Goal: Information Seeking & Learning: Check status

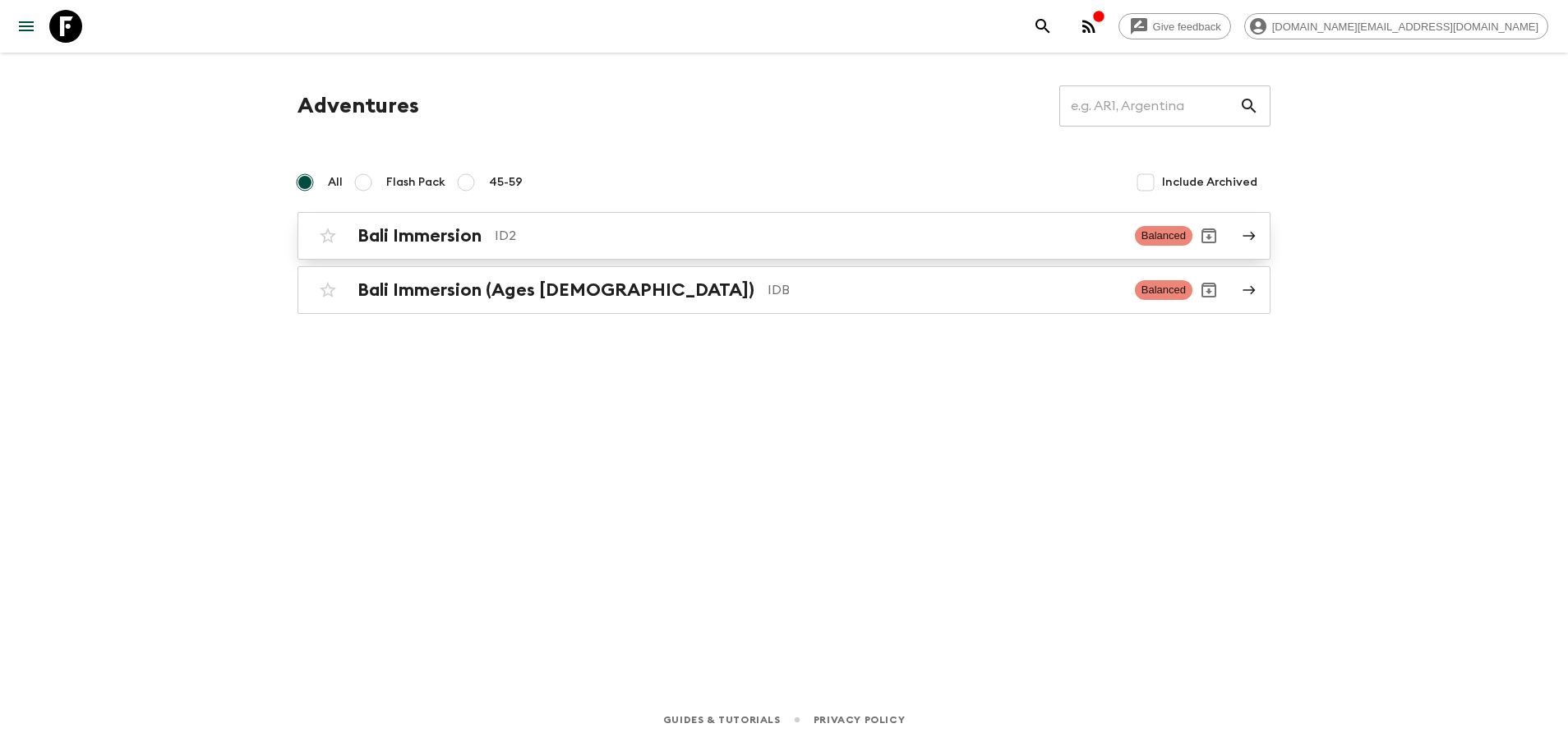
click at [601, 251] on div "Bali Immersion ID2 Balanced" at bounding box center [752, 235] width 881 height 33
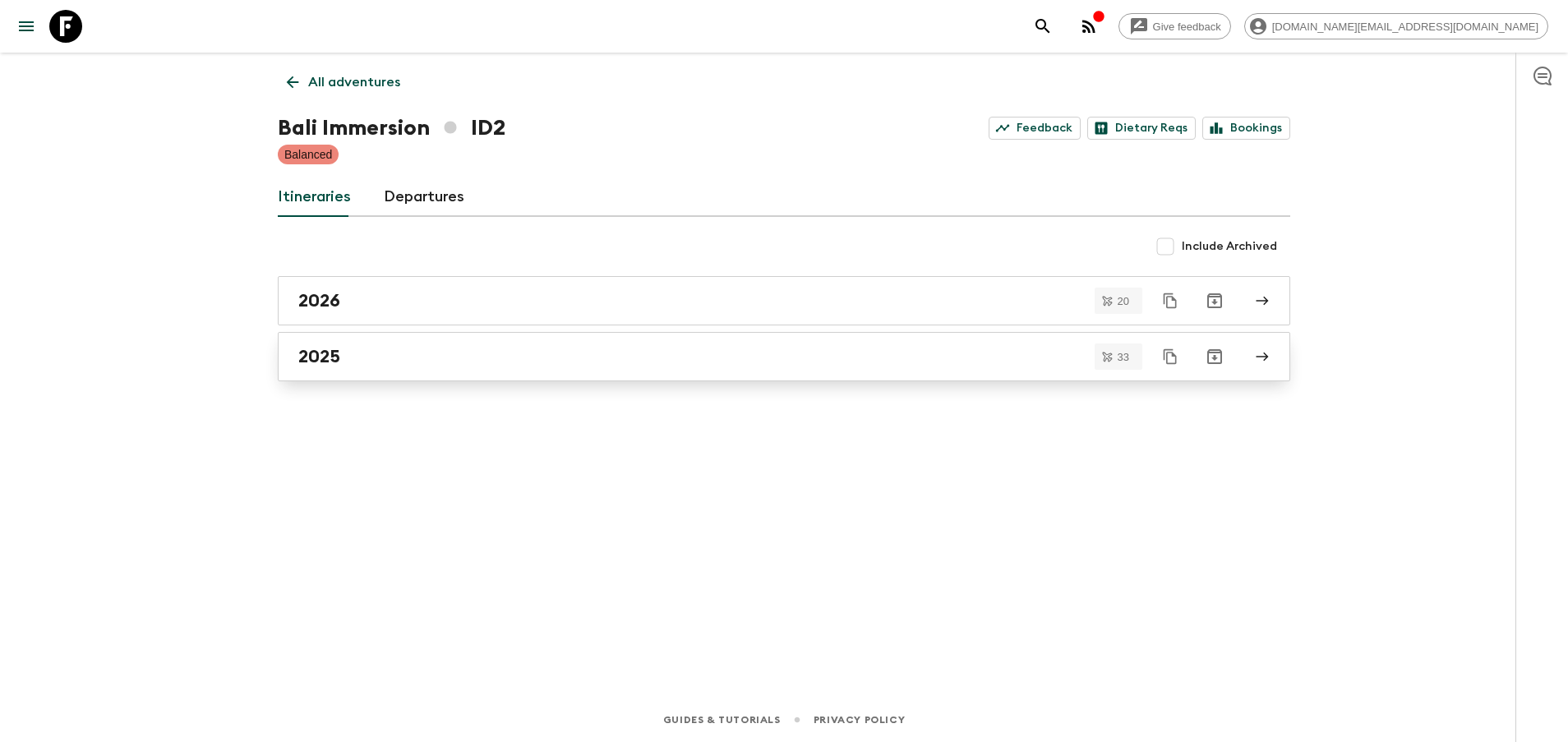
click at [579, 371] on link "2025" at bounding box center [784, 356] width 1013 height 50
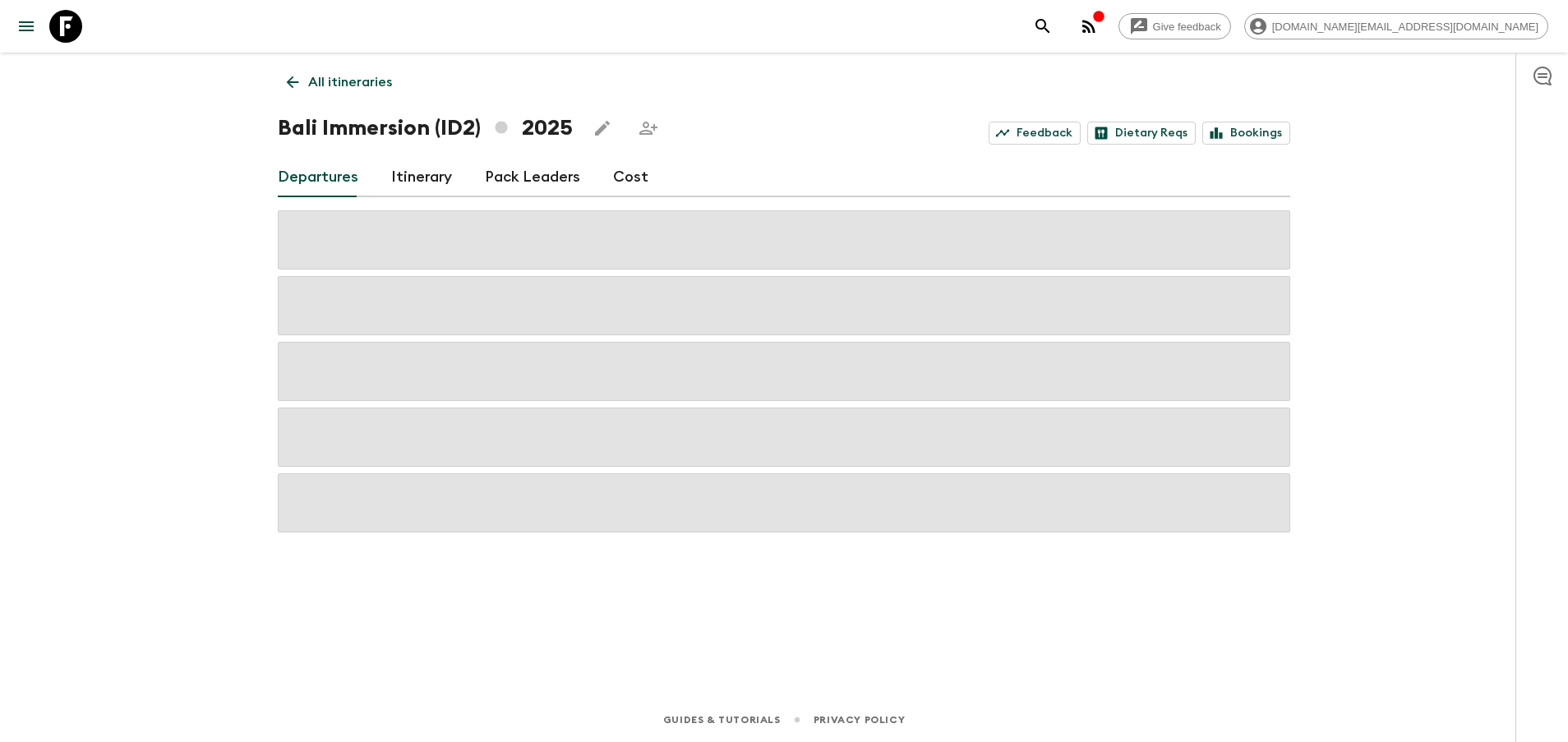
click at [317, 99] on div "All itineraries Bali Immersion (ID2) 2025 Feedback Dietary Reqs Bookings Depart…" at bounding box center [784, 351] width 1052 height 599
click at [306, 84] on link "All itineraries" at bounding box center [340, 82] width 123 height 33
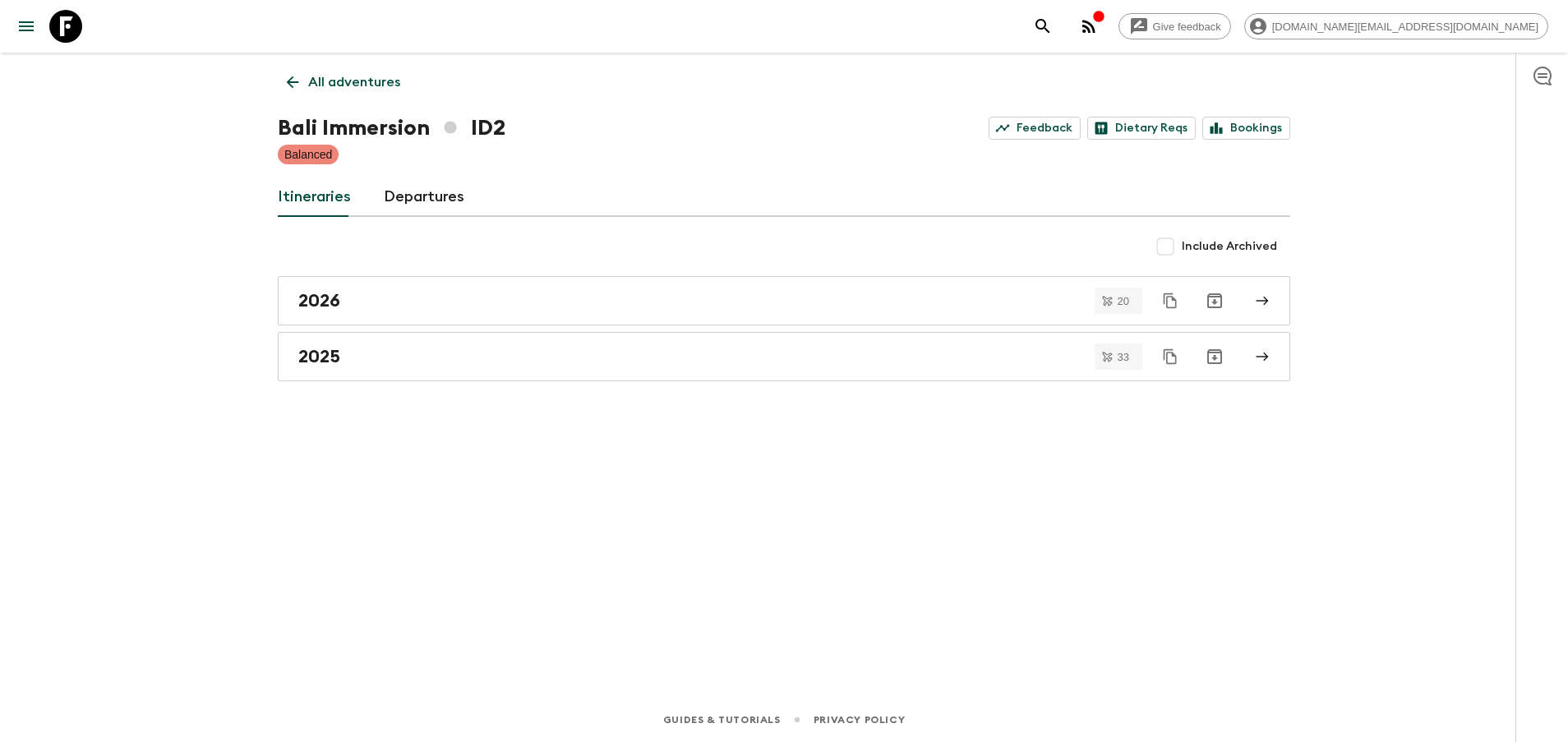
click at [306, 84] on link "All adventures" at bounding box center [344, 82] width 131 height 33
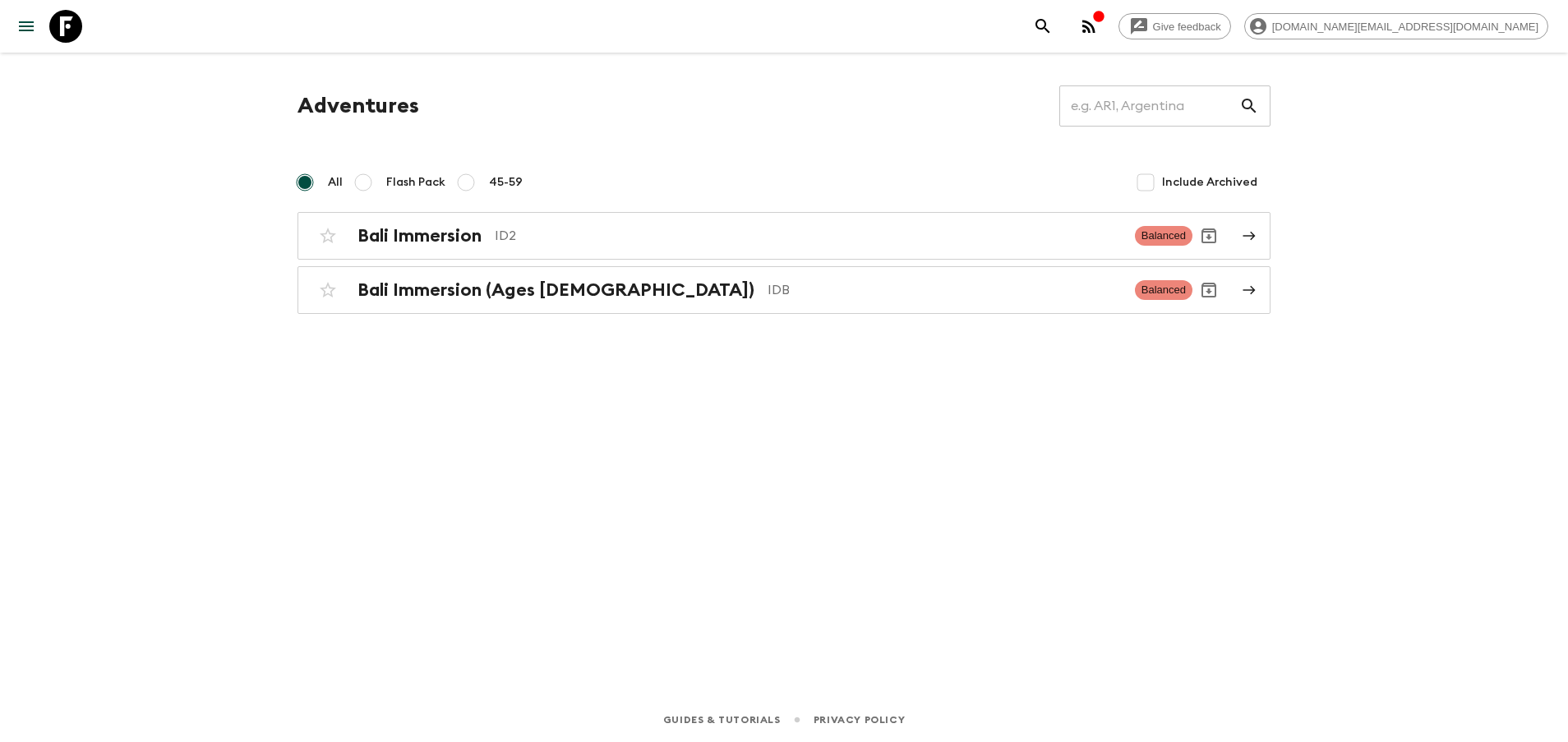
click at [475, 317] on div "Adventures ​ All Flash Pack 45-59 Include Archived Bali Immersion ID2 Balanced …" at bounding box center [784, 351] width 1052 height 599
click at [525, 286] on h2 "Bali Immersion (Ages [DEMOGRAPHIC_DATA])" at bounding box center [555, 290] width 397 height 21
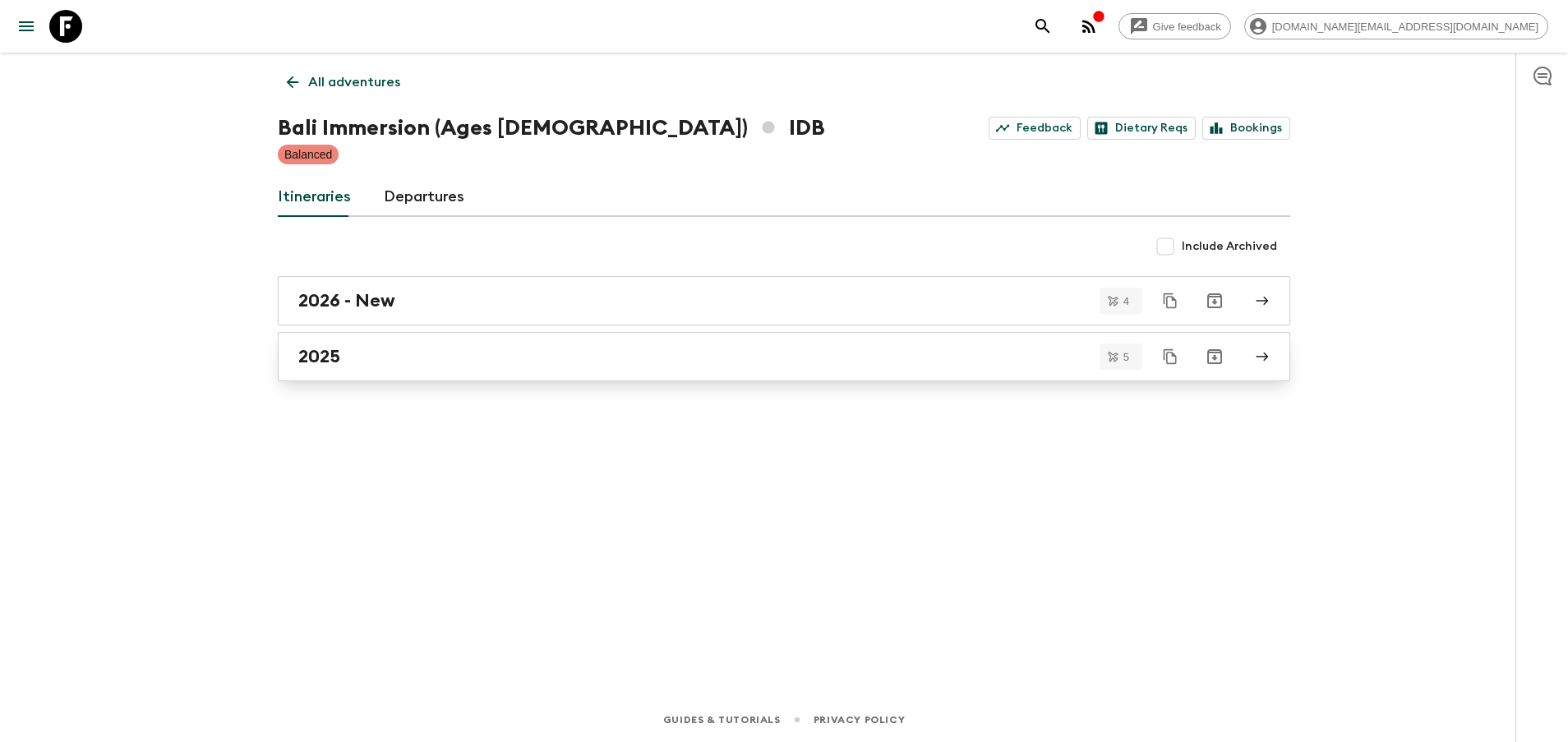
click at [475, 349] on div "2025" at bounding box center [768, 356] width 940 height 21
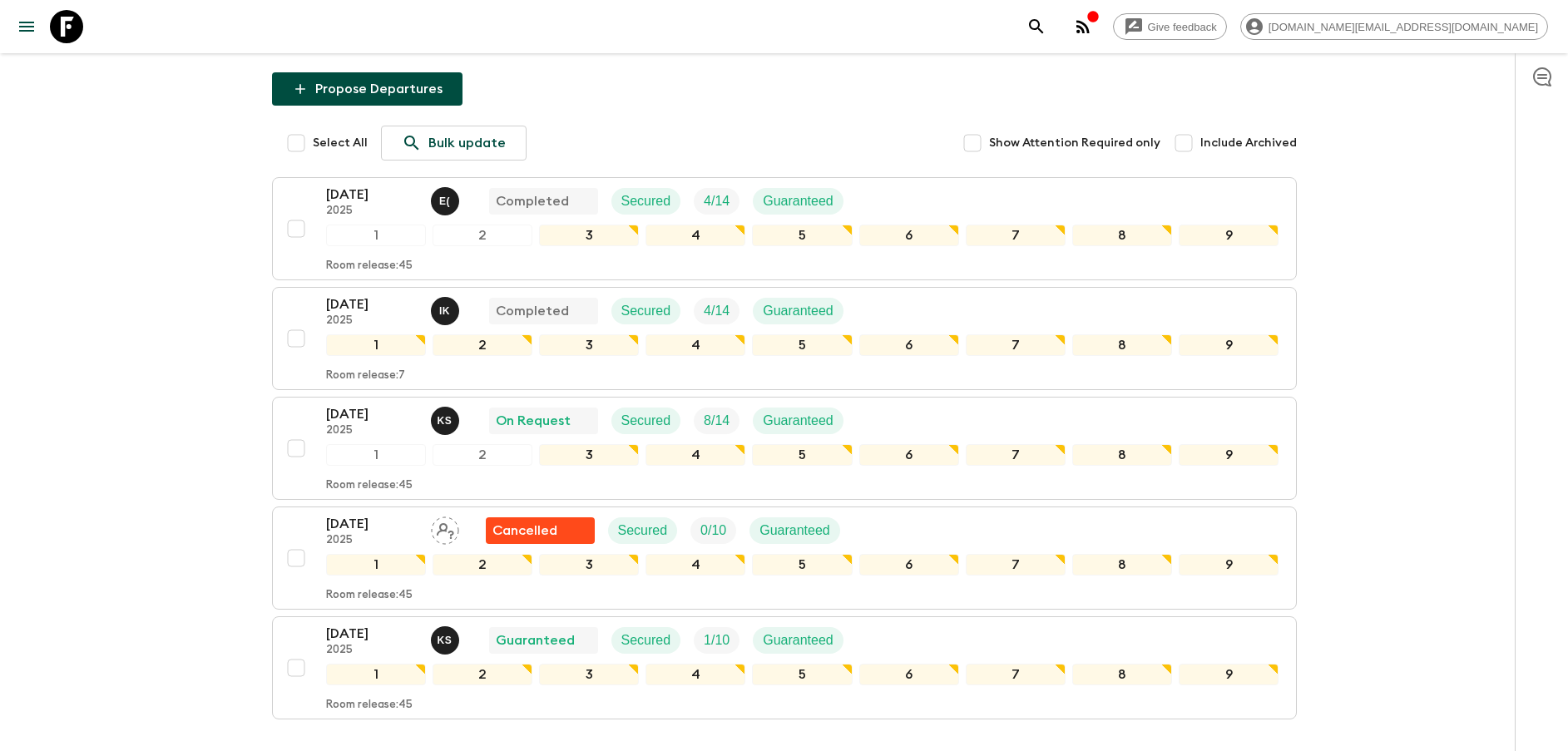
scroll to position [171, 0]
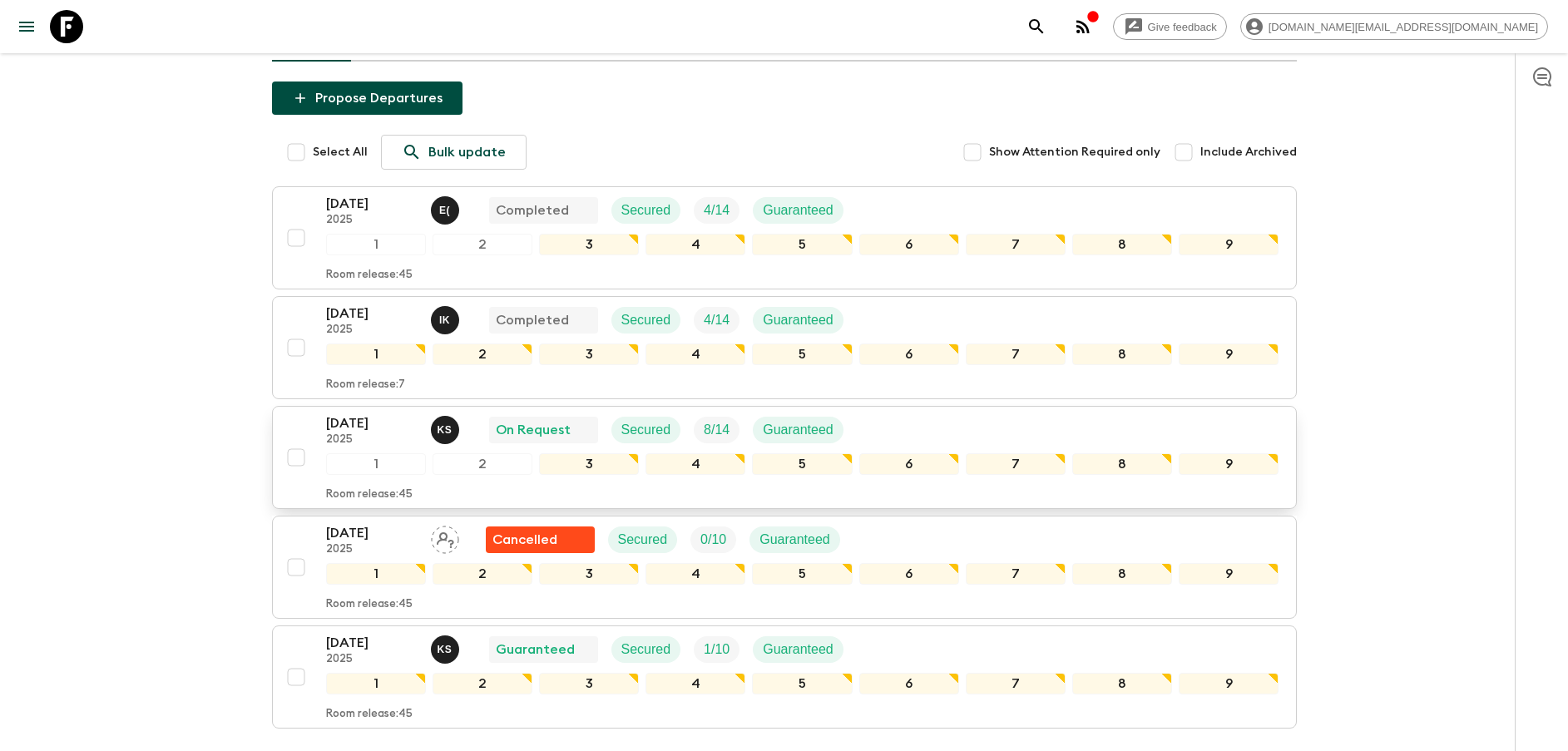
click at [383, 433] on p "2025" at bounding box center [371, 440] width 91 height 14
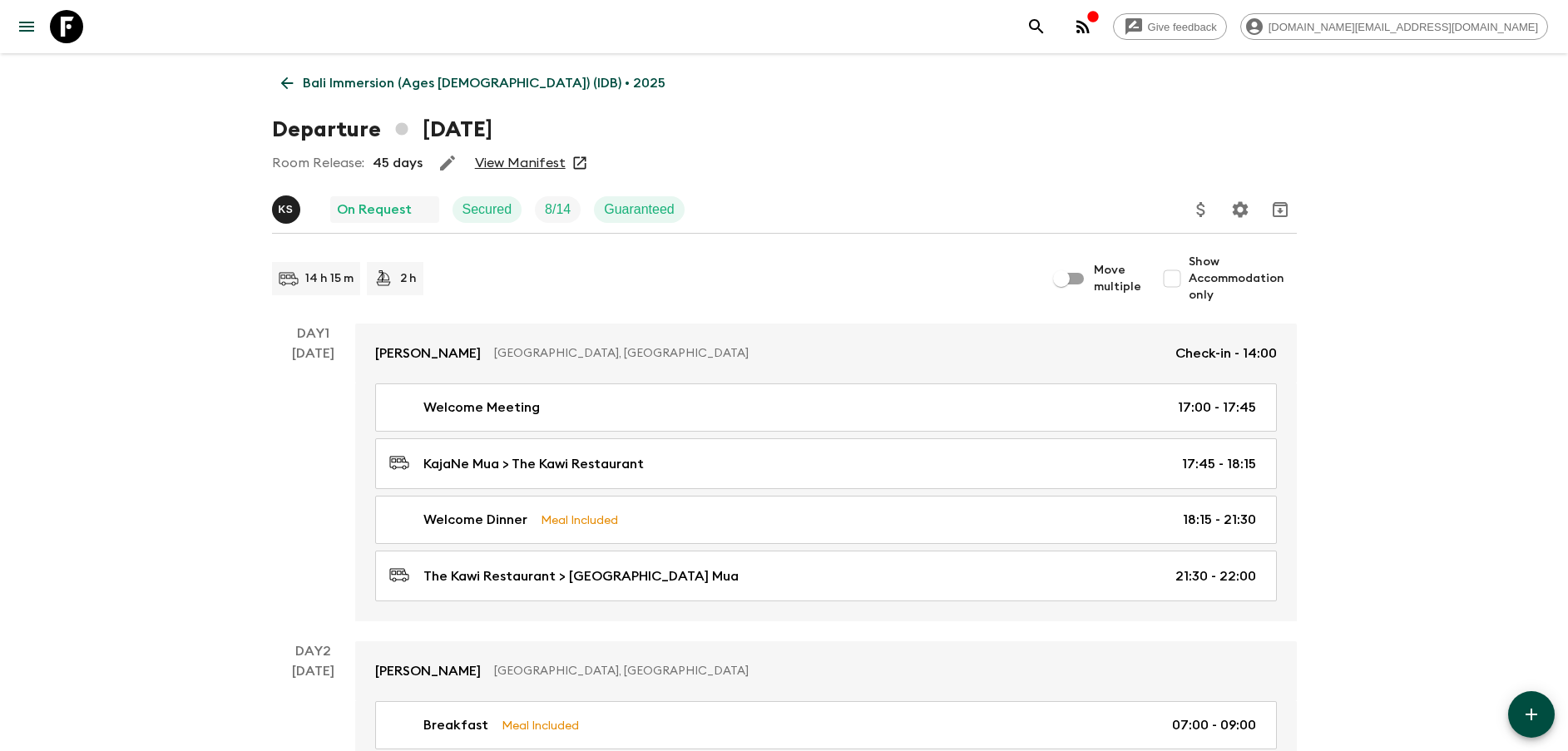
click at [497, 159] on link "View Manifest" at bounding box center [520, 163] width 90 height 17
